Goal: Find specific page/section: Find specific page/section

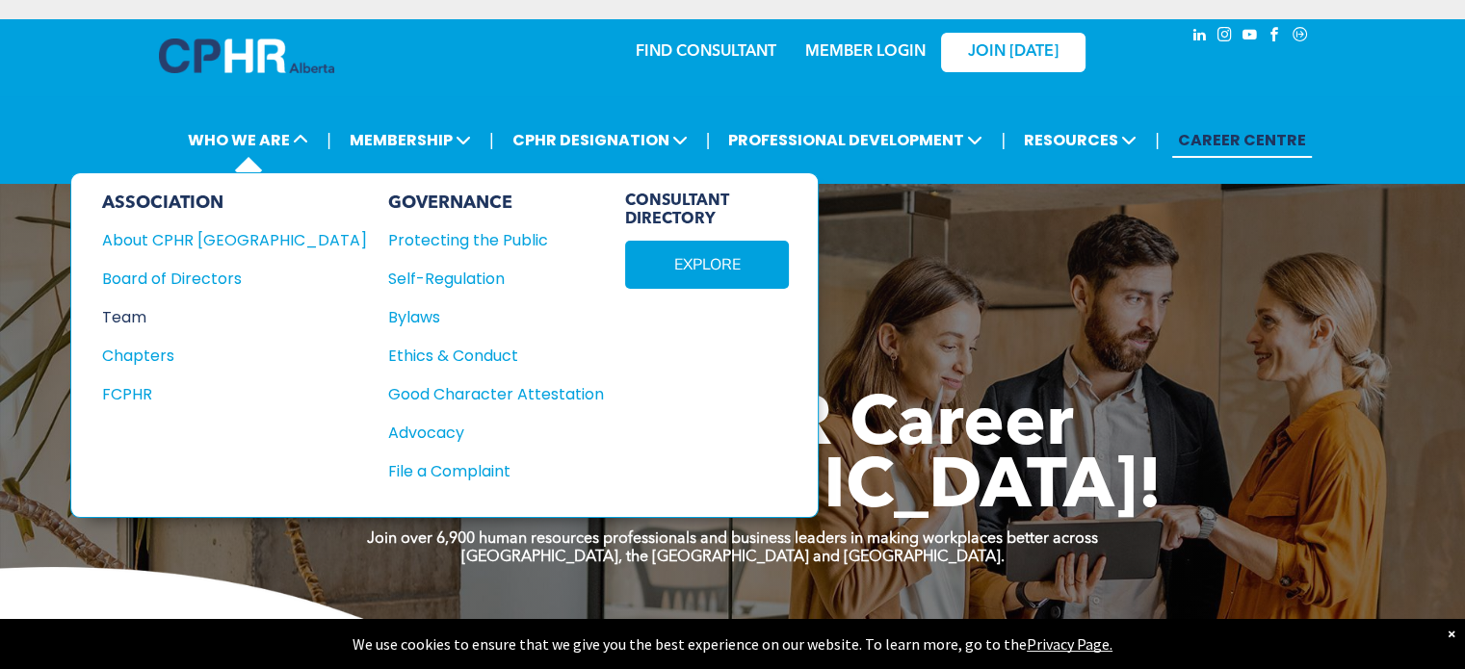
click at [135, 319] on div "Team" at bounding box center [221, 317] width 239 height 24
